Goal: Transaction & Acquisition: Purchase product/service

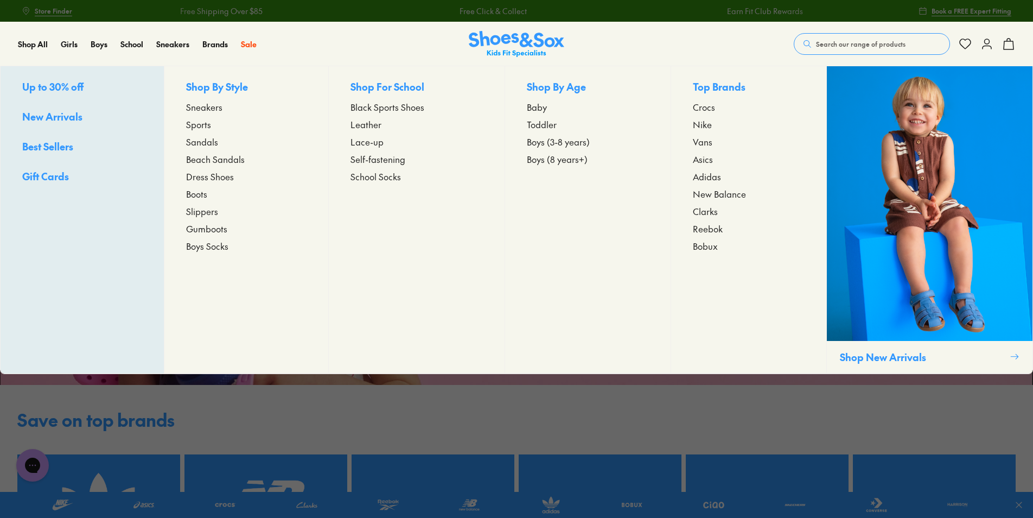
click at [204, 121] on span "Sports" at bounding box center [198, 124] width 25 height 13
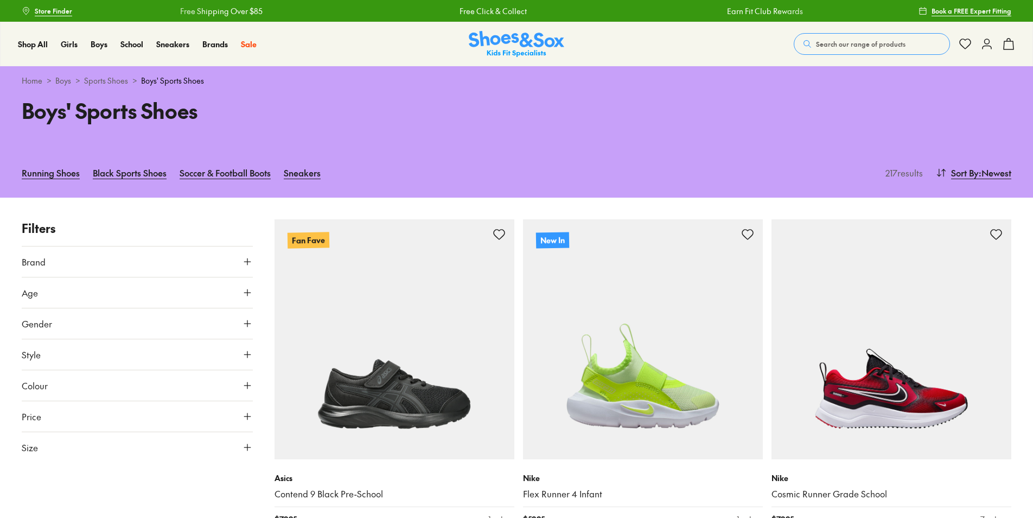
click at [244, 290] on icon at bounding box center [247, 292] width 11 height 11
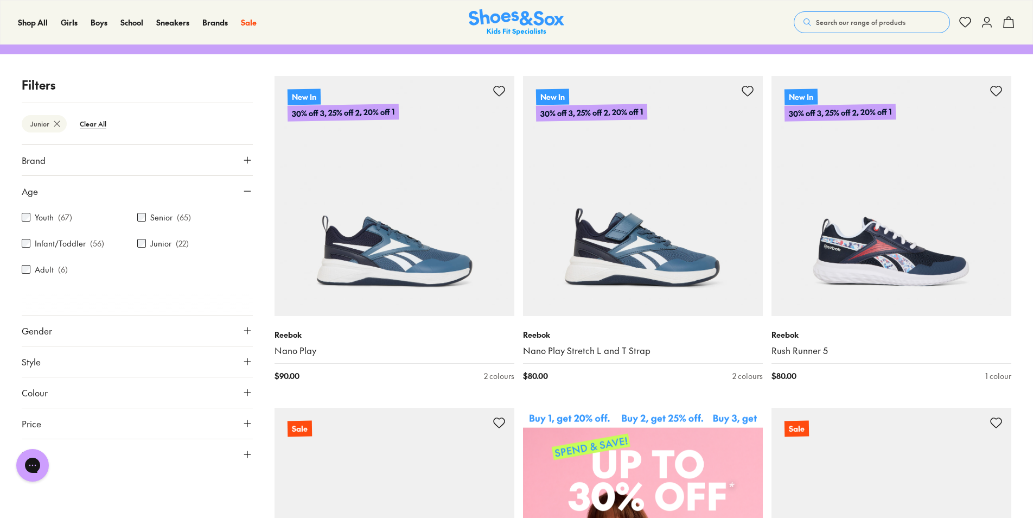
click at [236, 327] on button "Gender" at bounding box center [137, 330] width 231 height 30
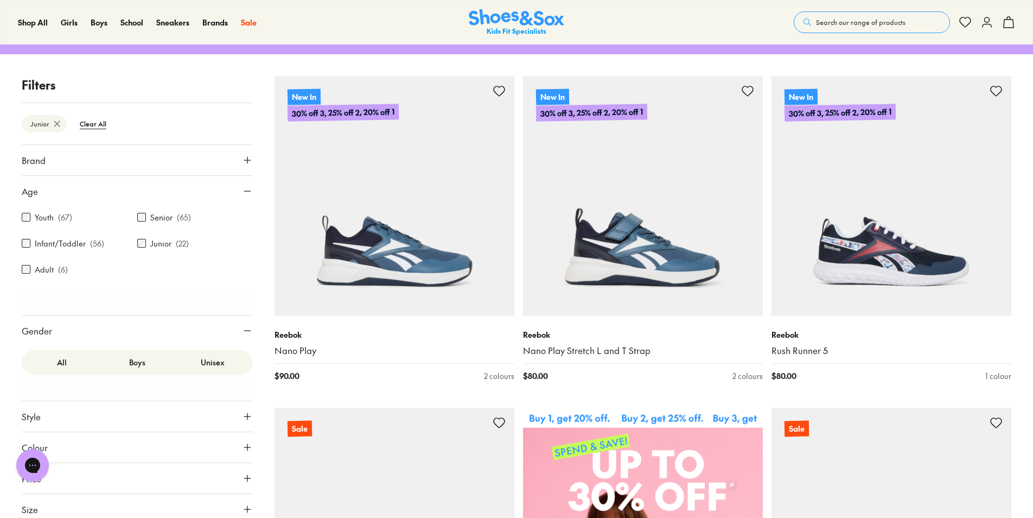
click at [144, 365] on label "Boys" at bounding box center [136, 362] width 75 height 20
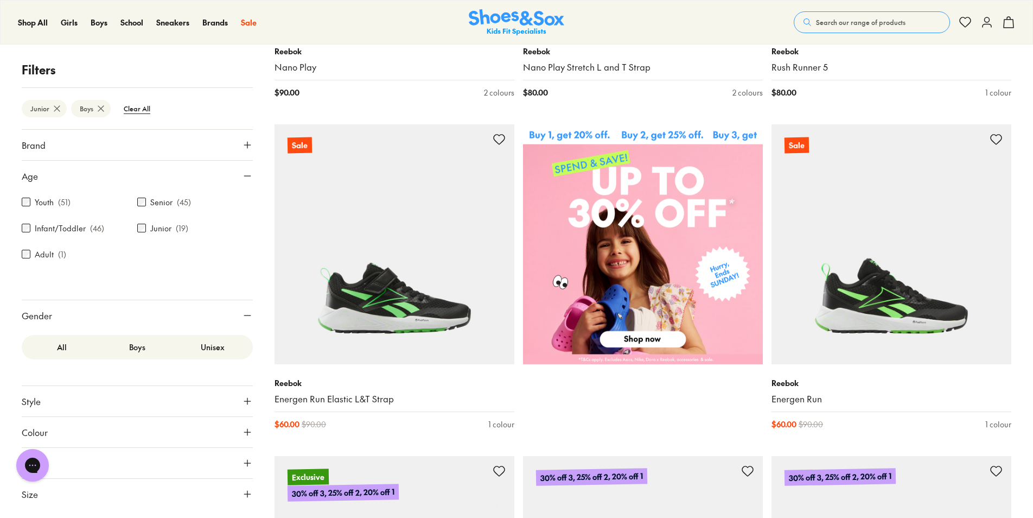
scroll to position [434, 0]
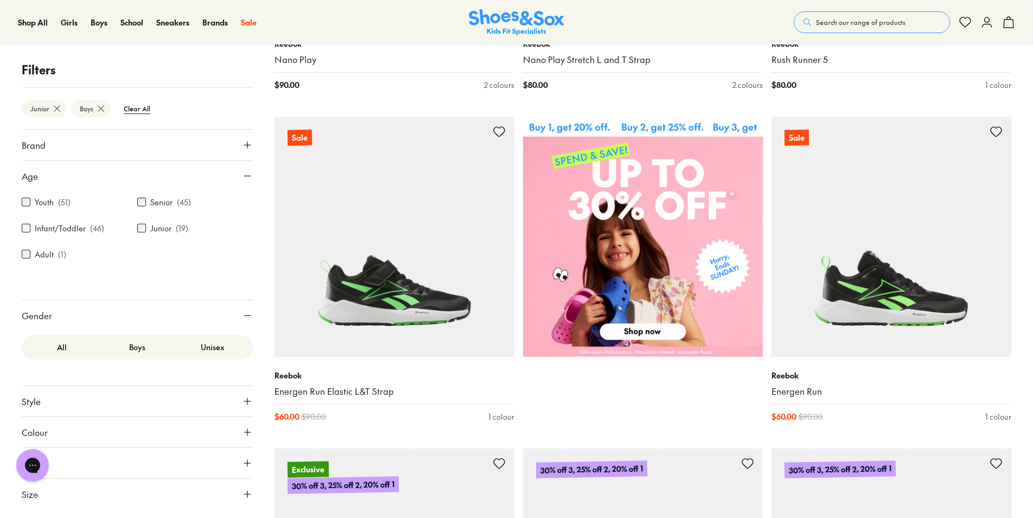
click at [245, 462] on icon at bounding box center [247, 463] width 11 height 11
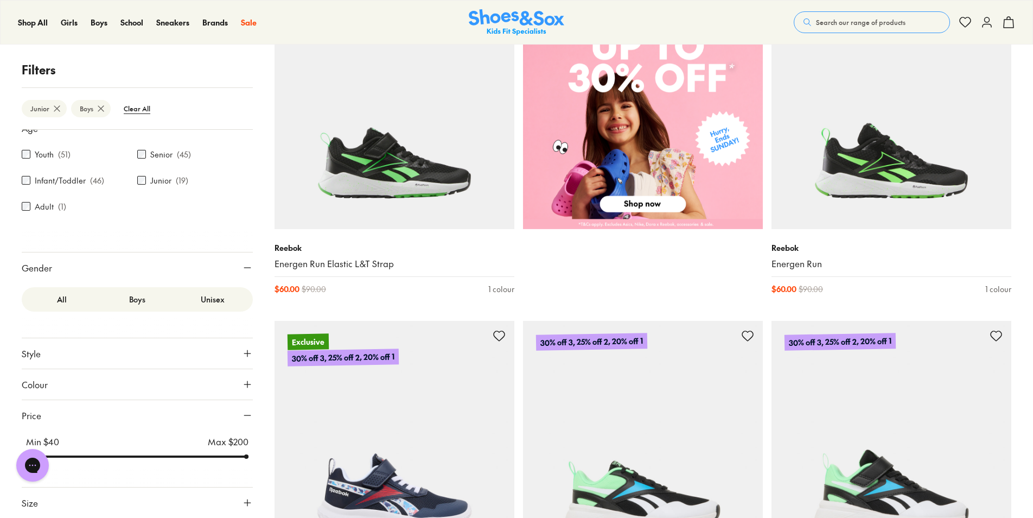
scroll to position [597, 0]
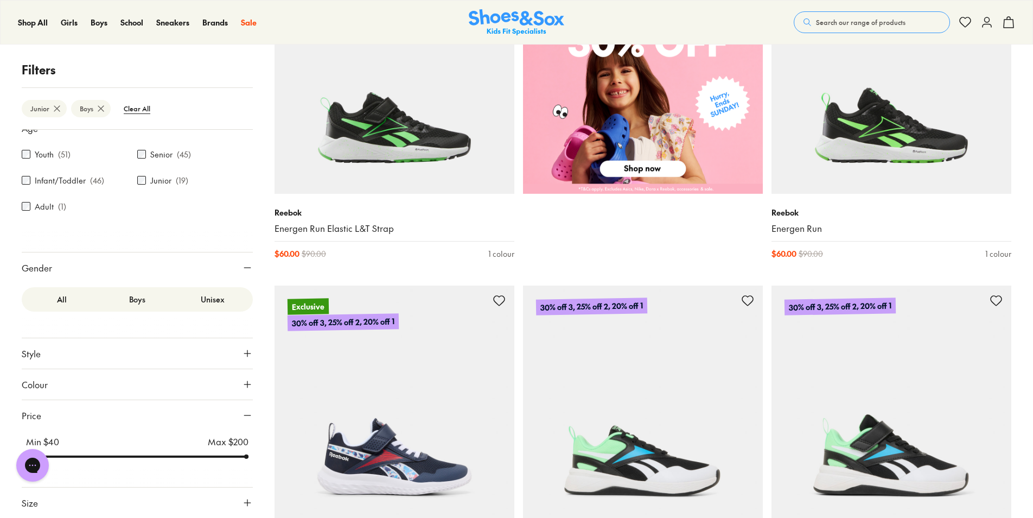
click at [227, 499] on button "Size" at bounding box center [137, 502] width 231 height 30
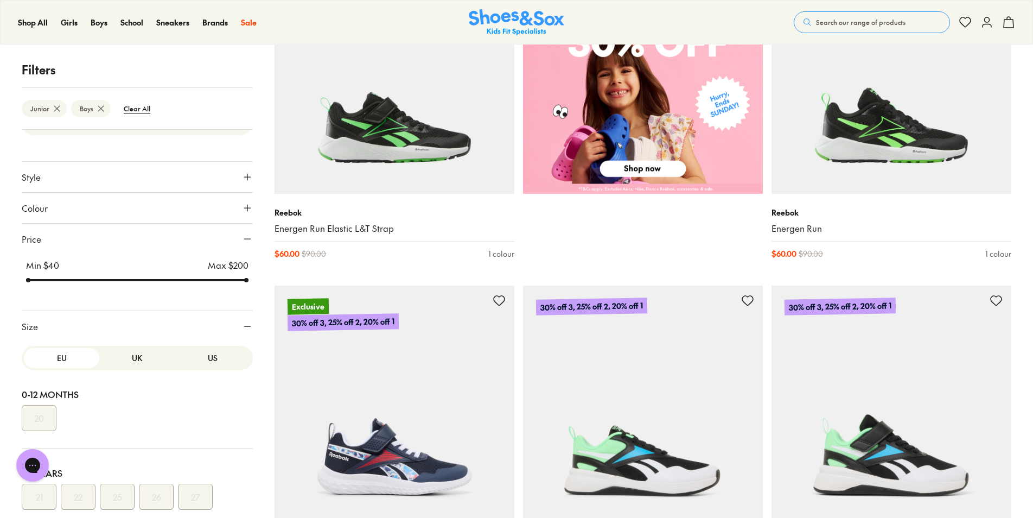
scroll to position [256, 0]
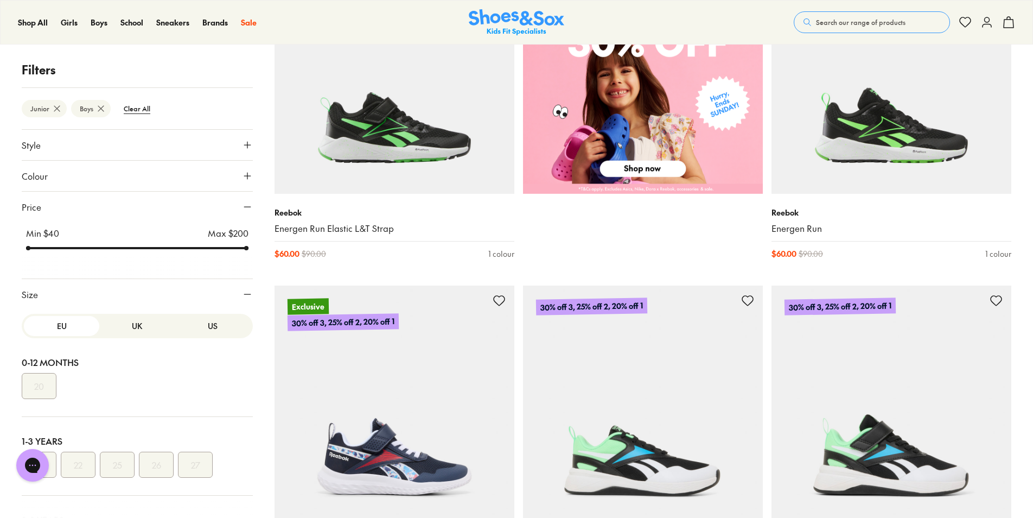
click at [202, 324] on button "US" at bounding box center [212, 326] width 75 height 20
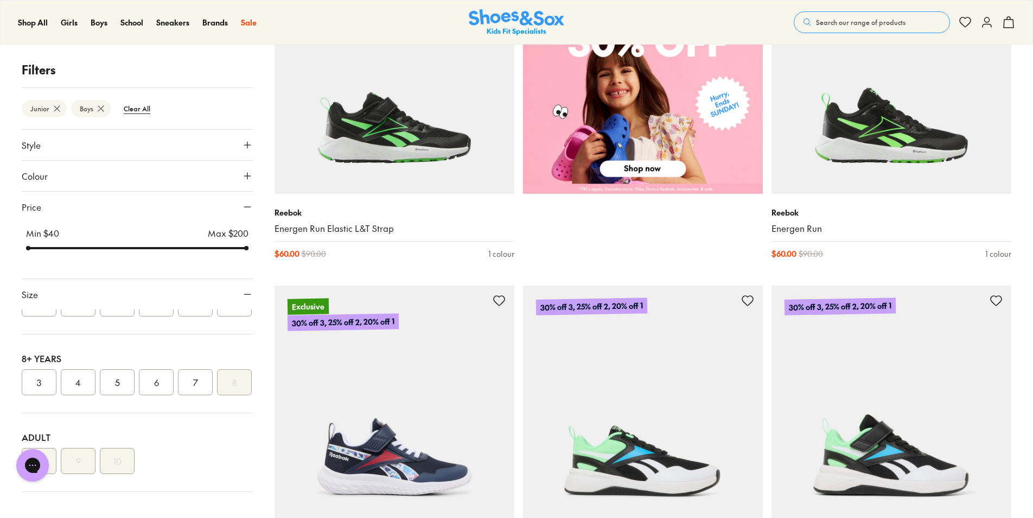
scroll to position [271, 0]
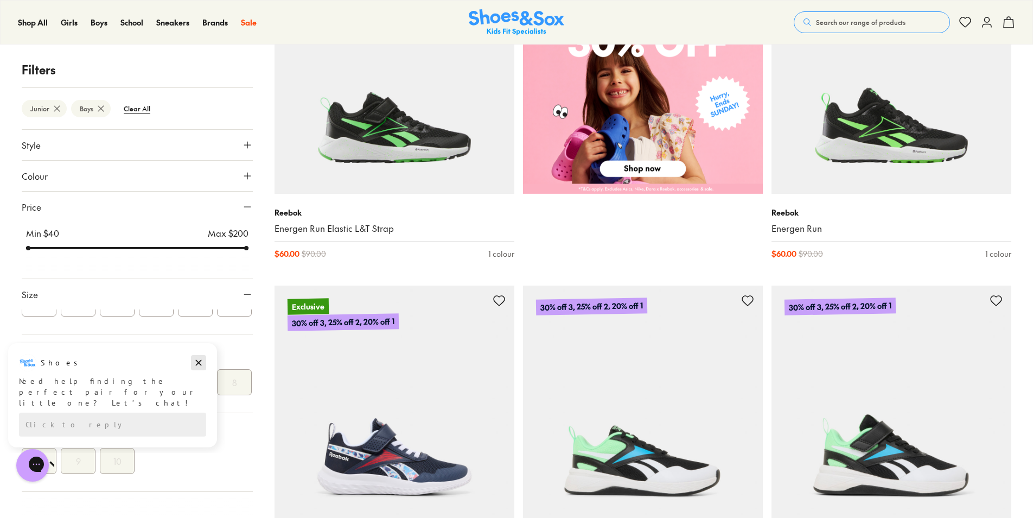
click at [199, 360] on icon "Dismiss campaign" at bounding box center [198, 362] width 11 height 13
click at [84, 395] on button "4" at bounding box center [78, 382] width 35 height 26
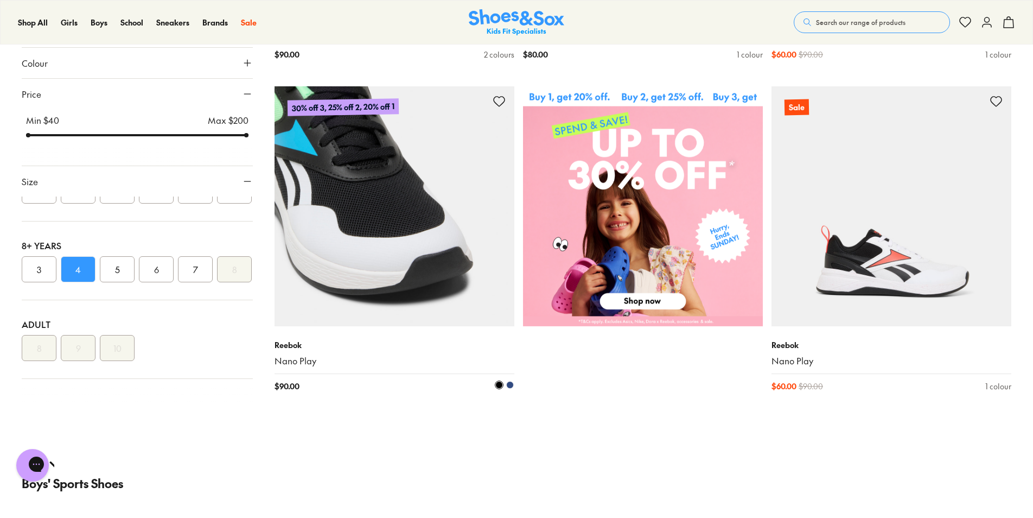
scroll to position [380, 0]
